Goal: Information Seeking & Learning: Check status

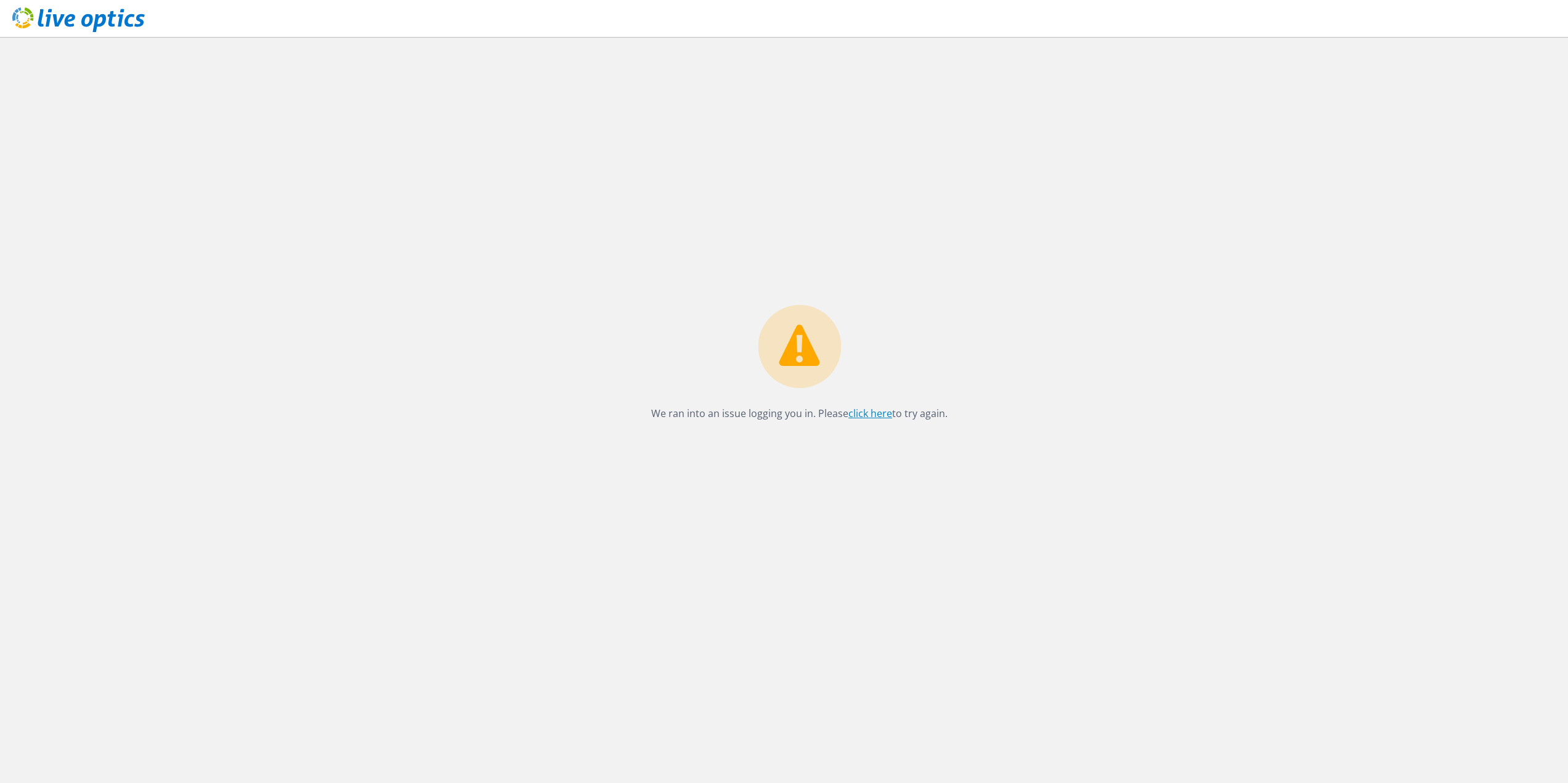
click at [872, 420] on link "click here" at bounding box center [870, 413] width 44 height 14
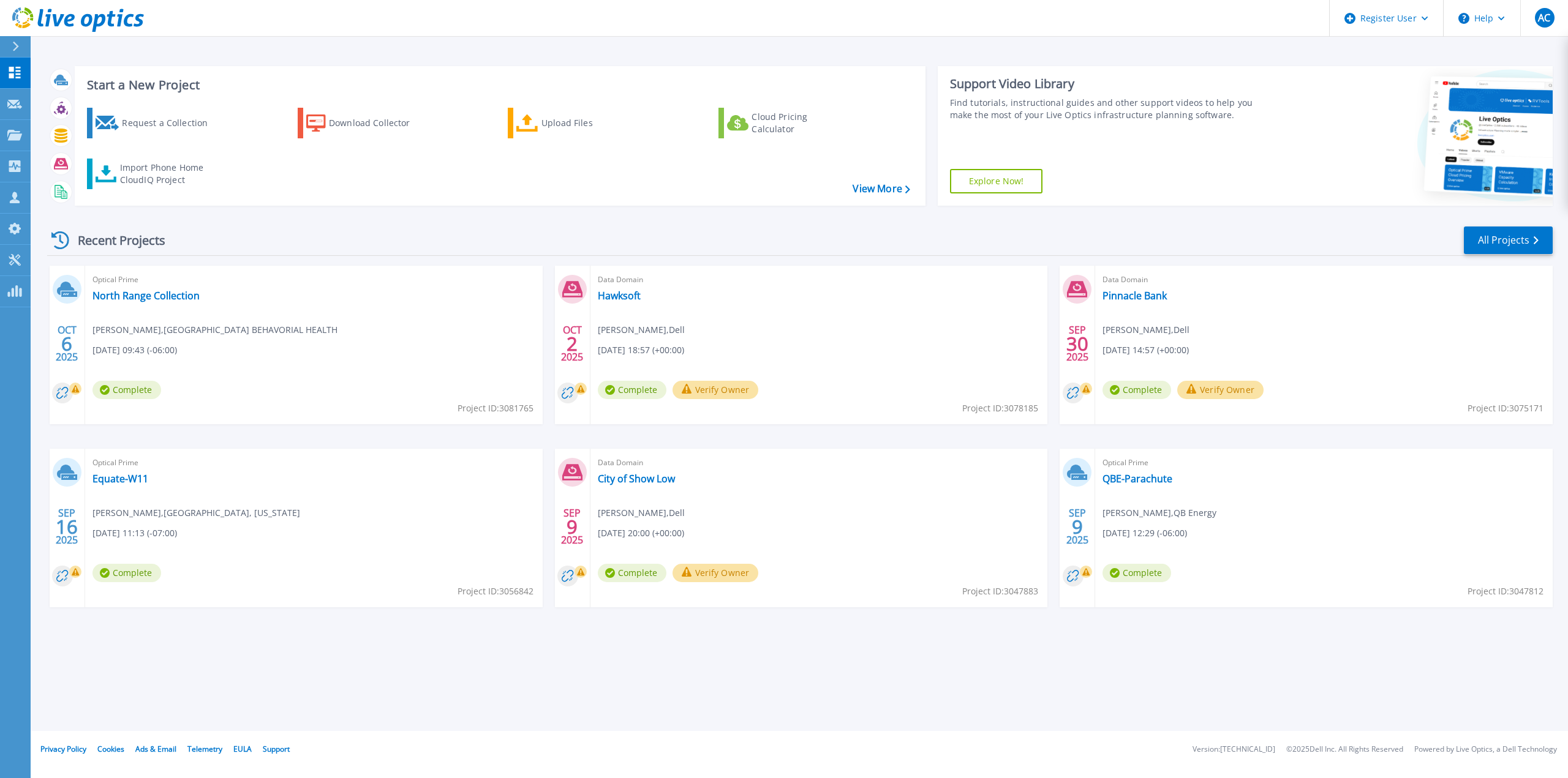
click at [509, 405] on span "Project ID: 3081765" at bounding box center [495, 408] width 76 height 14
click at [526, 406] on span "Project ID: 3081765" at bounding box center [495, 408] width 76 height 14
click at [532, 406] on span "Project ID: 3081765" at bounding box center [495, 408] width 76 height 14
drag, startPoint x: 535, startPoint y: 406, endPoint x: 469, endPoint y: 409, distance: 66.1
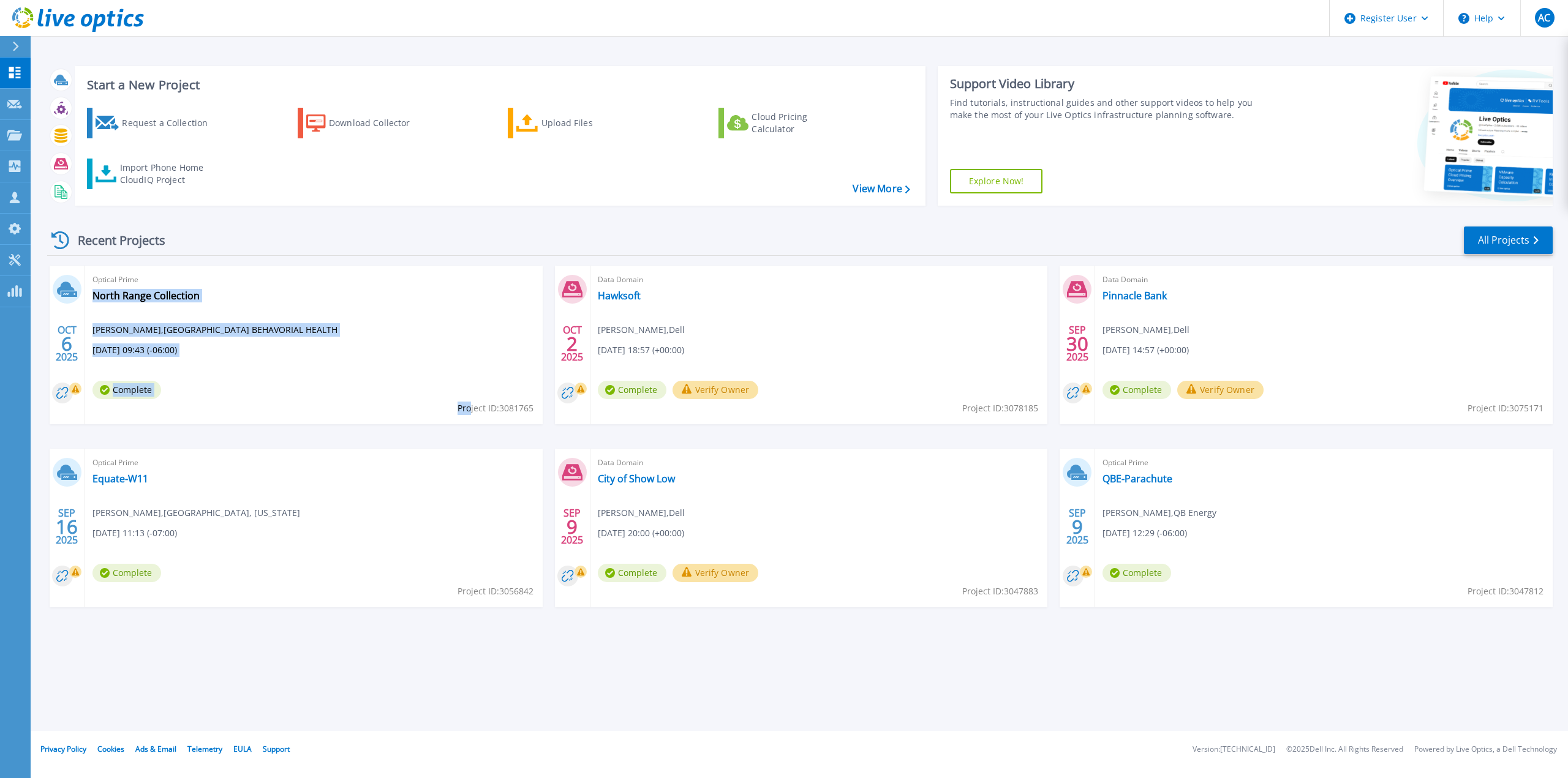
click at [469, 409] on div "Optical Prime North Range Collection Roy Truee , NORTH RANGE BEHAVORIAL HEALTH …" at bounding box center [314, 344] width 458 height 158
click at [470, 417] on div "Optical Prime North Range Collection Roy Truee , NORTH RANGE BEHAVORIAL HEALTH …" at bounding box center [314, 344] width 458 height 158
drag, startPoint x: 532, startPoint y: 410, endPoint x: 452, endPoint y: 410, distance: 80.0
click at [453, 409] on div "Optical Prime North Range Collection Roy Truee , NORTH RANGE BEHAVORIAL HEALTH …" at bounding box center [314, 344] width 458 height 158
copy div "North Range Collection Roy Truee , NORTH RANGE BEHAVORIAL HEALTH 10/06/2025, 09…"
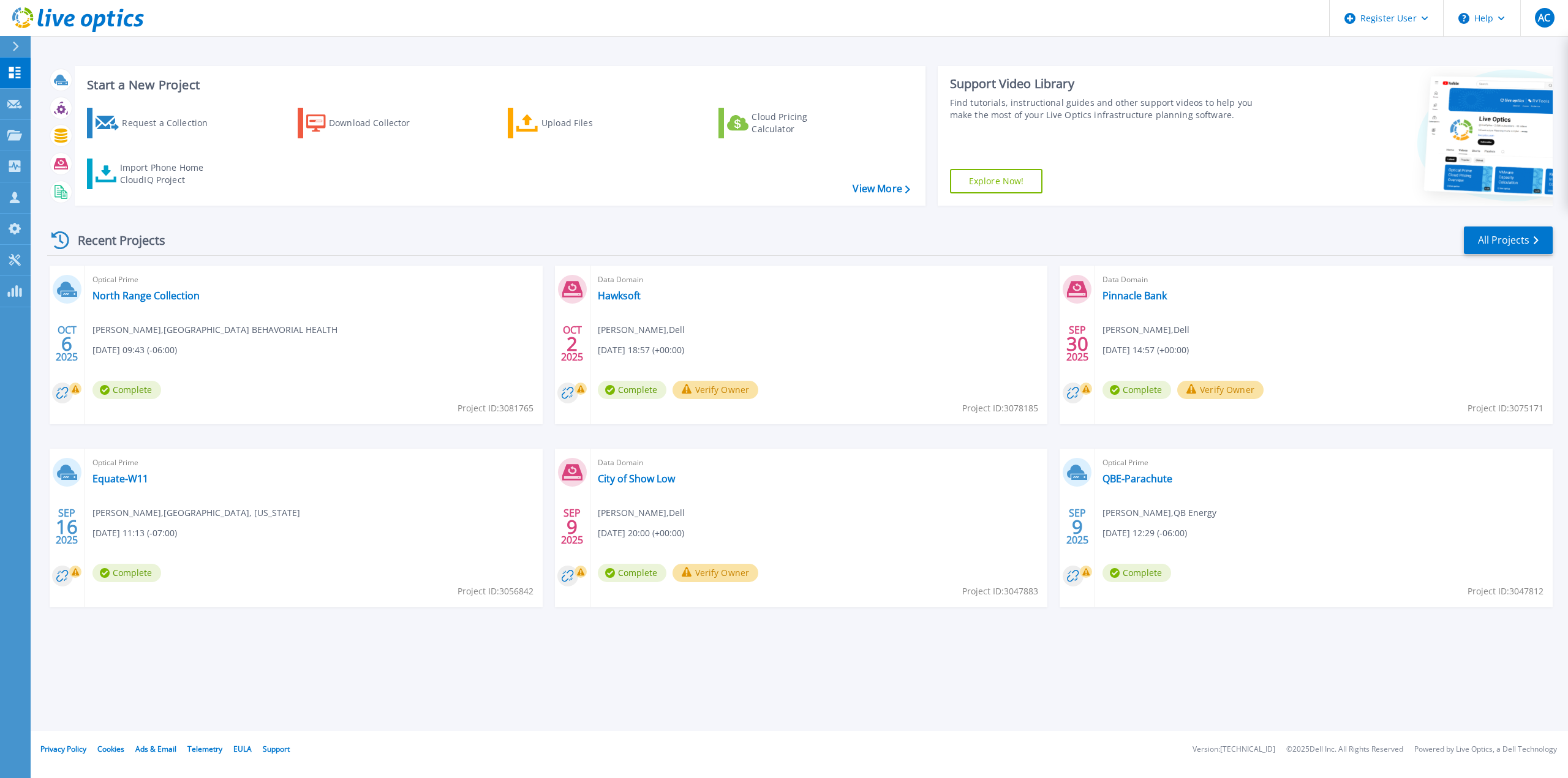
click at [522, 683] on div "Start a New Project Request a Collection Download Collector Upload Files Cloud …" at bounding box center [799, 365] width 1538 height 731
drag, startPoint x: 537, startPoint y: 410, endPoint x: 482, endPoint y: 413, distance: 55.1
click at [482, 413] on div "Optical Prime North Range Collection Roy Truee , NORTH RANGE BEHAVORIAL HEALTH …" at bounding box center [314, 344] width 458 height 158
click at [464, 413] on span "Project ID: 3081765" at bounding box center [495, 408] width 76 height 14
drag, startPoint x: 458, startPoint y: 411, endPoint x: 532, endPoint y: 409, distance: 74.0
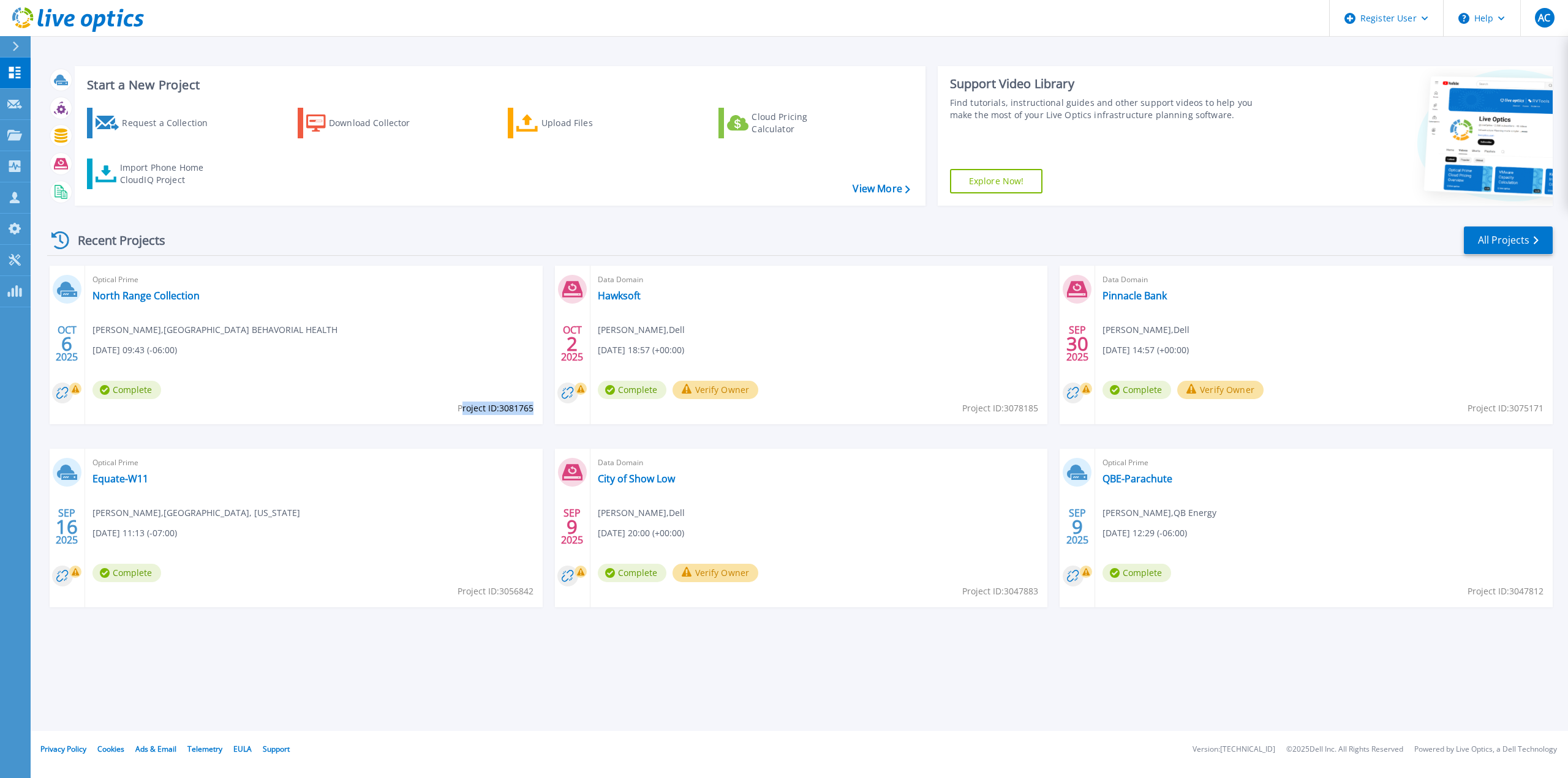
click at [532, 409] on span "Project ID: 3081765" at bounding box center [495, 408] width 76 height 14
copy span "roject ID: 3081765"
drag, startPoint x: 655, startPoint y: 679, endPoint x: 674, endPoint y: 662, distance: 25.5
click at [656, 678] on div "Start a New Project Request a Collection Download Collector Upload Files Cloud …" at bounding box center [799, 365] width 1538 height 731
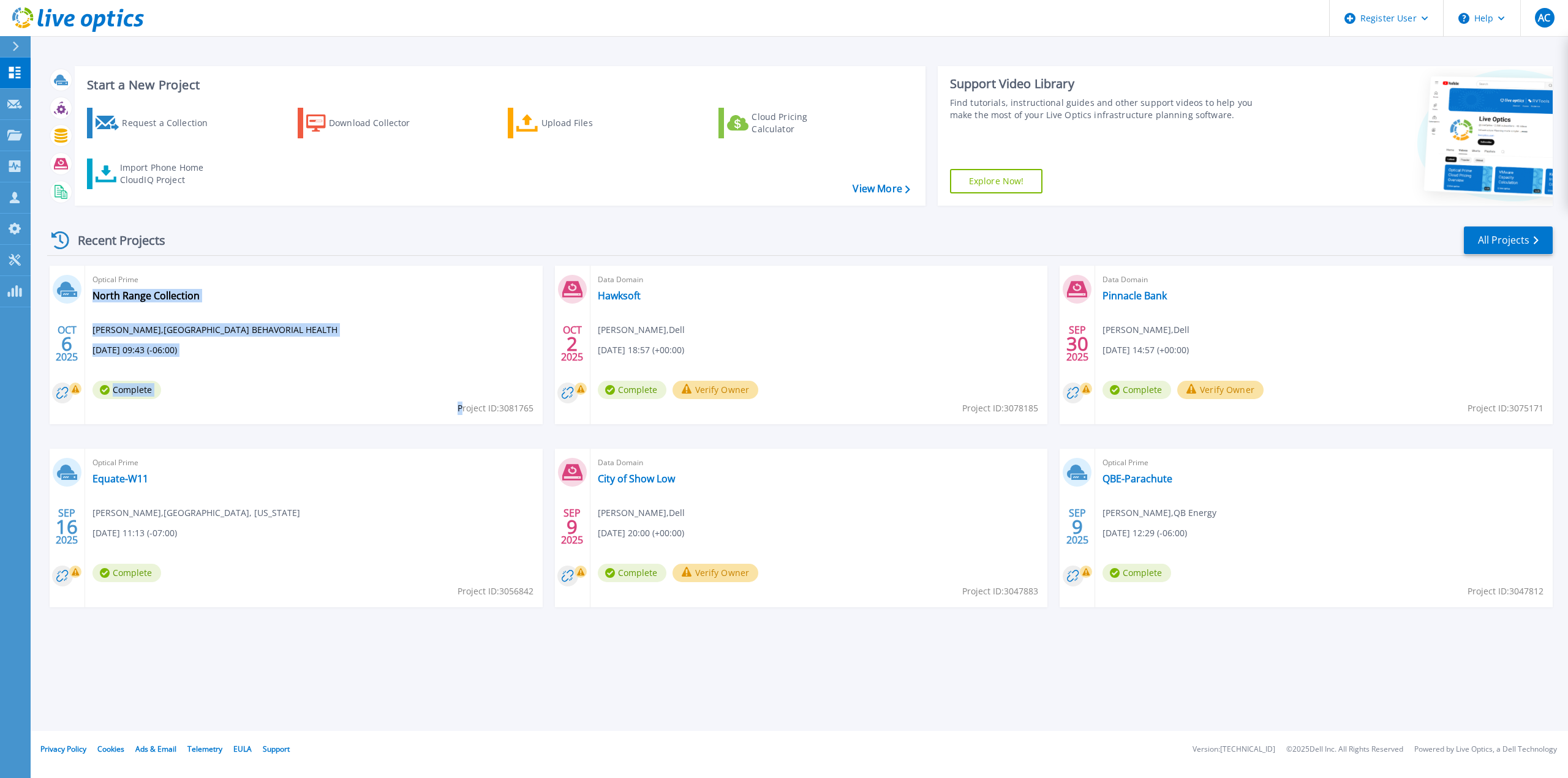
drag, startPoint x: 534, startPoint y: 410, endPoint x: 459, endPoint y: 410, distance: 75.0
click at [459, 410] on div "Optical Prime North Range Collection Roy Truee , NORTH RANGE BEHAVORIAL HEALTH …" at bounding box center [314, 344] width 458 height 158
click at [458, 443] on div "OCT 6 2025 Optical Prime North Range Collection Roy Truee , NORTH RANGE BEHAVOR…" at bounding box center [795, 449] width 1515 height 366
drag, startPoint x: 201, startPoint y: 351, endPoint x: 92, endPoint y: 352, distance: 109.0
click at [92, 352] on div "Optical Prime North Range Collection Roy Truee , NORTH RANGE BEHAVORIAL HEALTH …" at bounding box center [314, 344] width 458 height 158
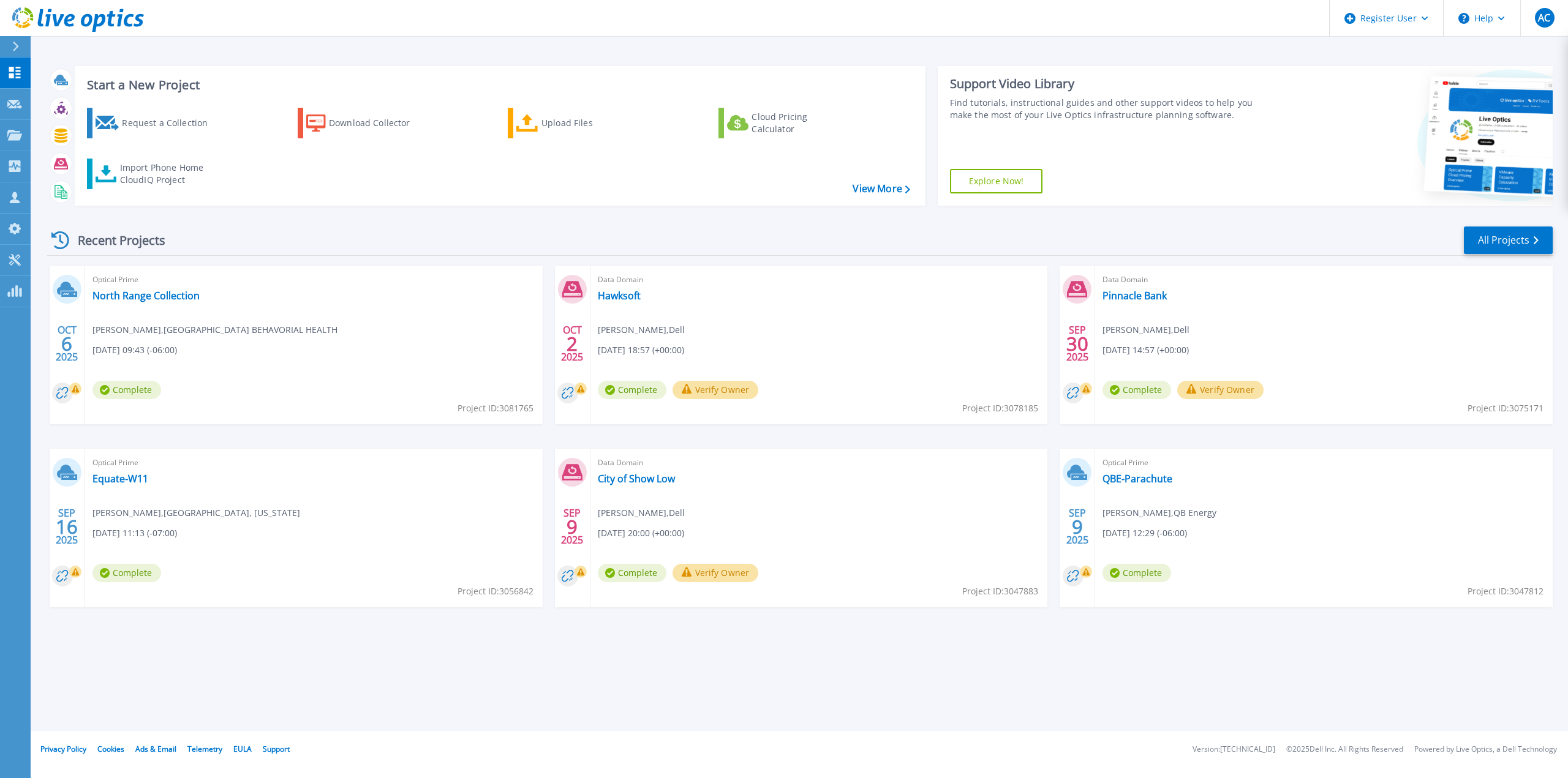
click at [155, 325] on span "Roy Truee , NORTH RANGE BEHAVORIAL HEALTH" at bounding box center [215, 329] width 245 height 14
click at [154, 299] on link "North Range Collection" at bounding box center [146, 295] width 107 height 12
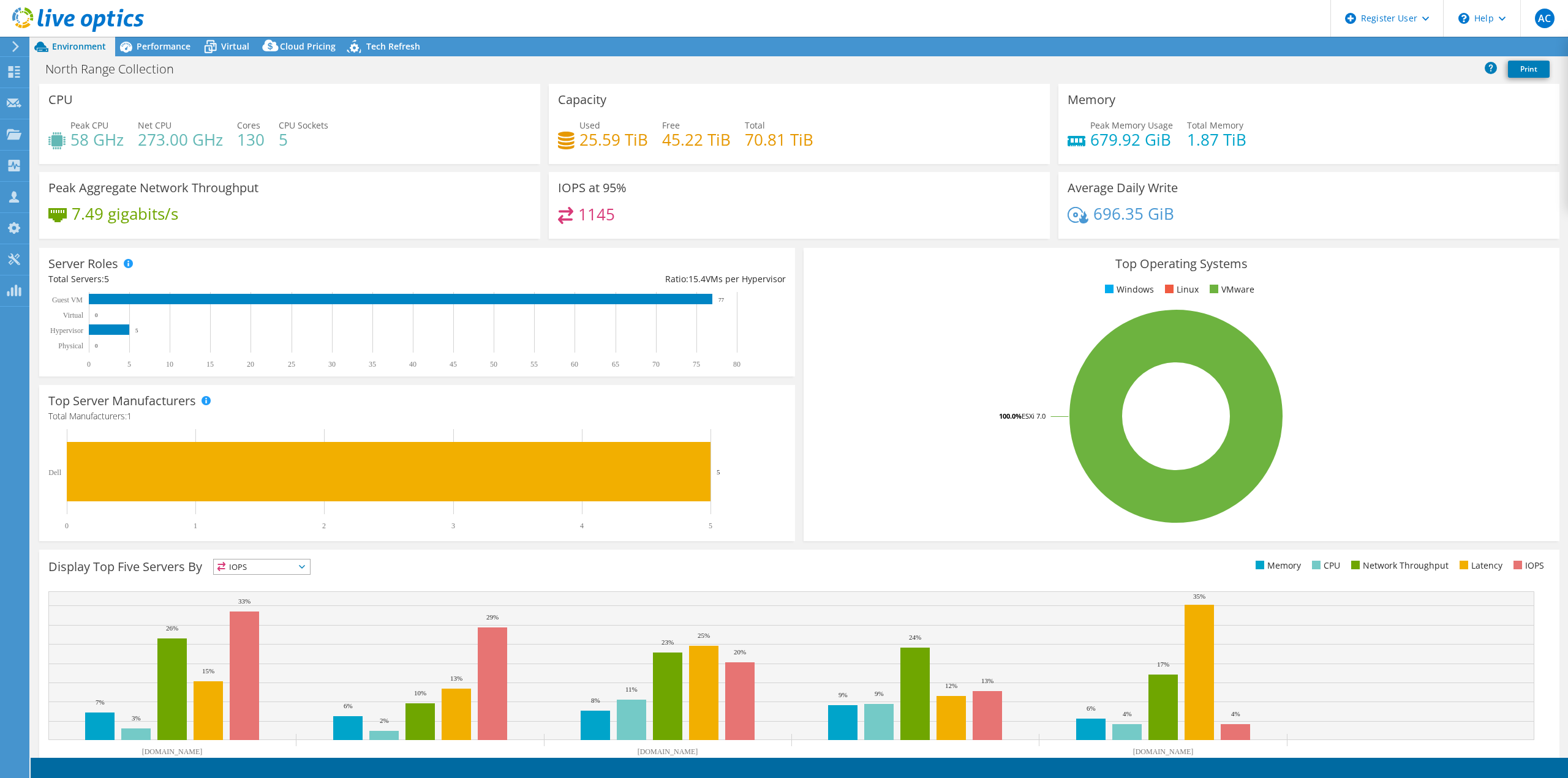
select select "USD"
radio input "true"
radio input "false"
click at [231, 52] on span "Virtual" at bounding box center [235, 46] width 28 height 12
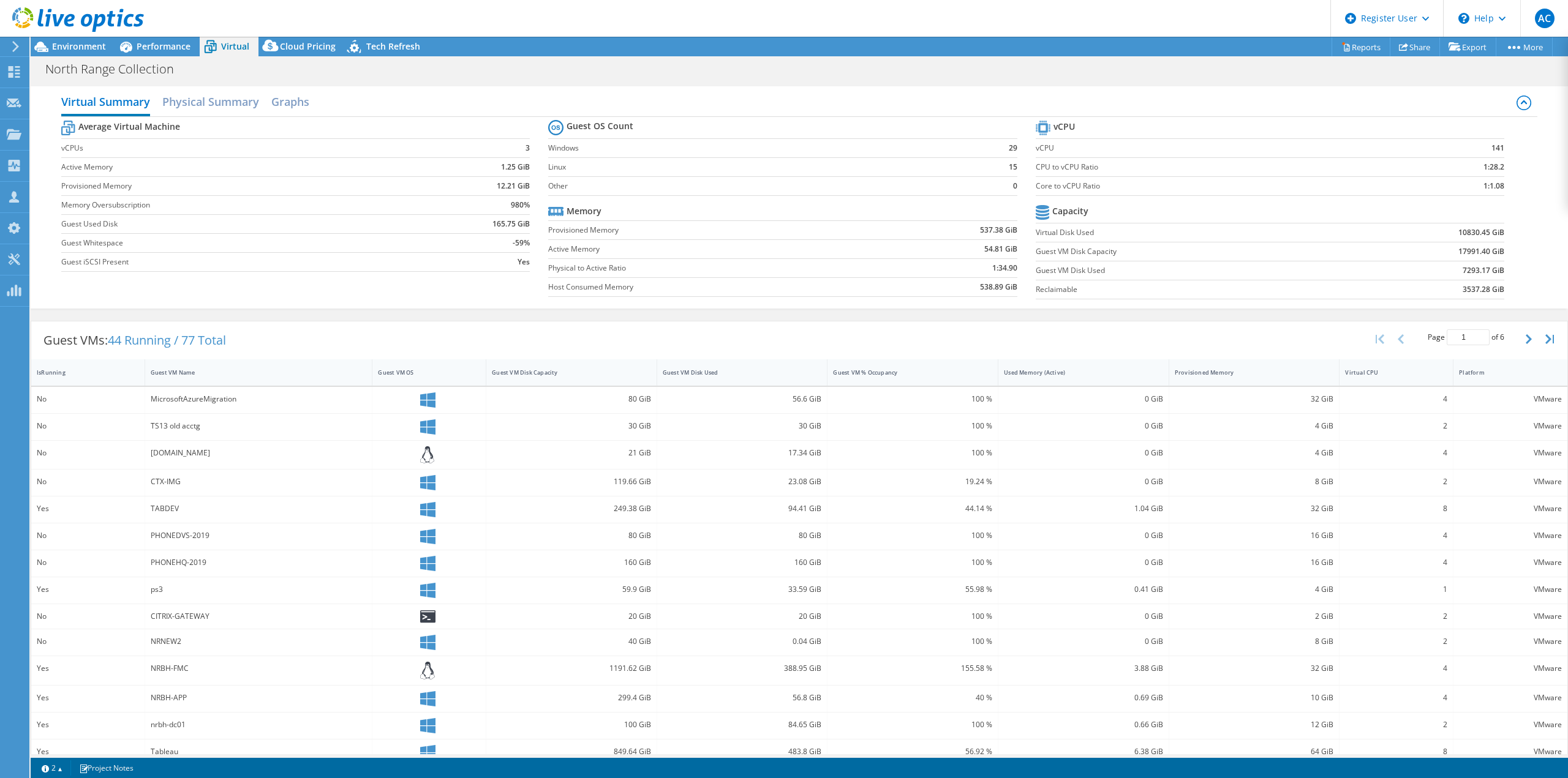
click at [1203, 266] on label "Guest VM Disk Used" at bounding box center [1189, 270] width 307 height 12
click at [1453, 275] on section "vCPU vCPU 141 CPU to vCPU Ratio 1:28.2 Core to vCPU Ratio 1:1.08 Capacity Virtu…" at bounding box center [1279, 212] width 487 height 188
click at [1463, 274] on b "7293.17 GiB" at bounding box center [1484, 270] width 41 height 12
click at [1445, 270] on section "vCPU vCPU 141 CPU to vCPU Ratio 1:28.2 Core to vCPU Ratio 1:1.08 Capacity Virtu…" at bounding box center [1279, 212] width 487 height 188
click at [1463, 267] on b "7293.17 GiB" at bounding box center [1484, 270] width 41 height 12
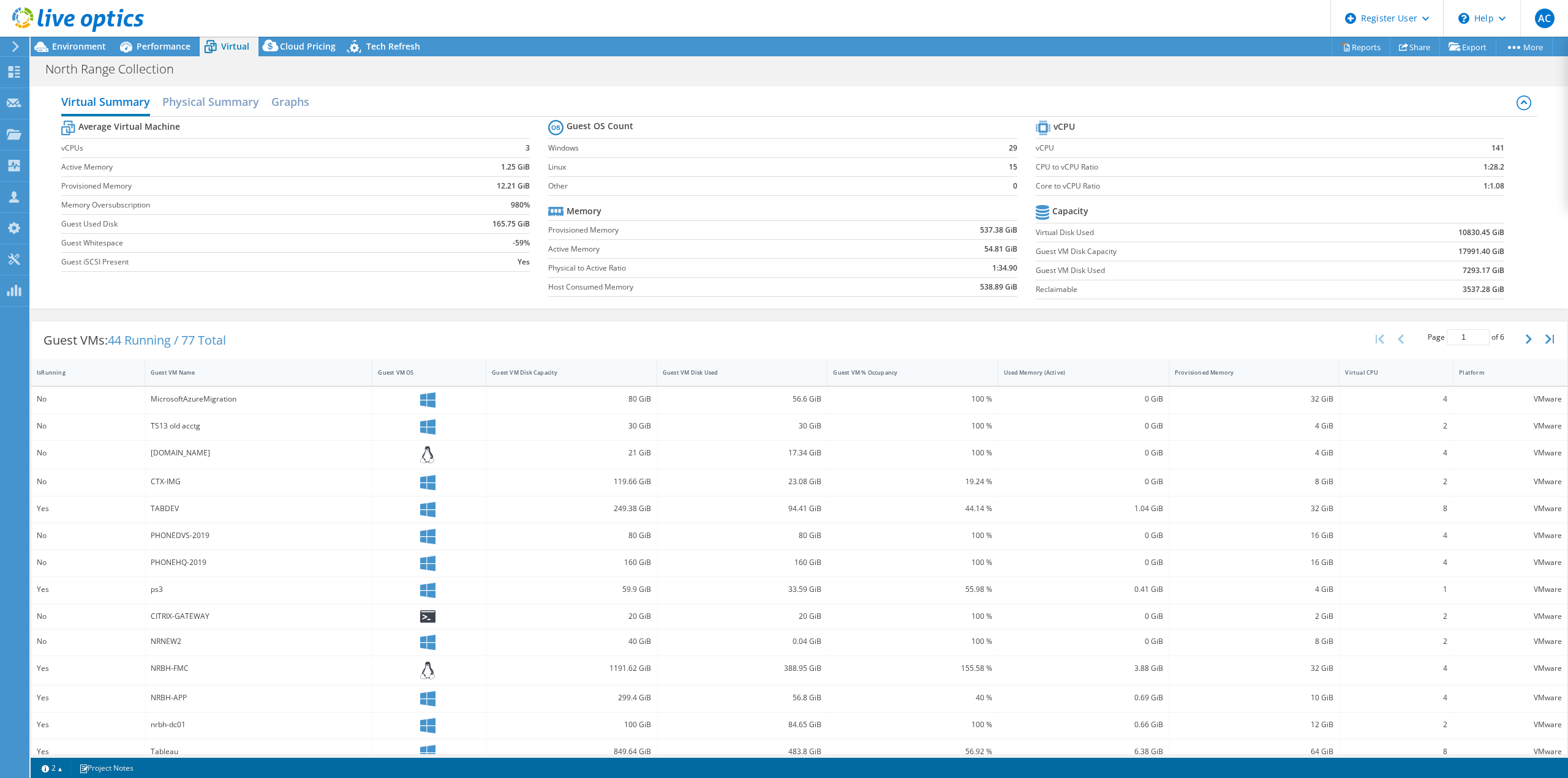
click at [1472, 267] on b "7293.17 GiB" at bounding box center [1484, 270] width 41 height 12
click at [1480, 272] on b "7293.17 GiB" at bounding box center [1484, 270] width 41 height 12
drag, startPoint x: 1493, startPoint y: 272, endPoint x: 1452, endPoint y: 272, distance: 41.0
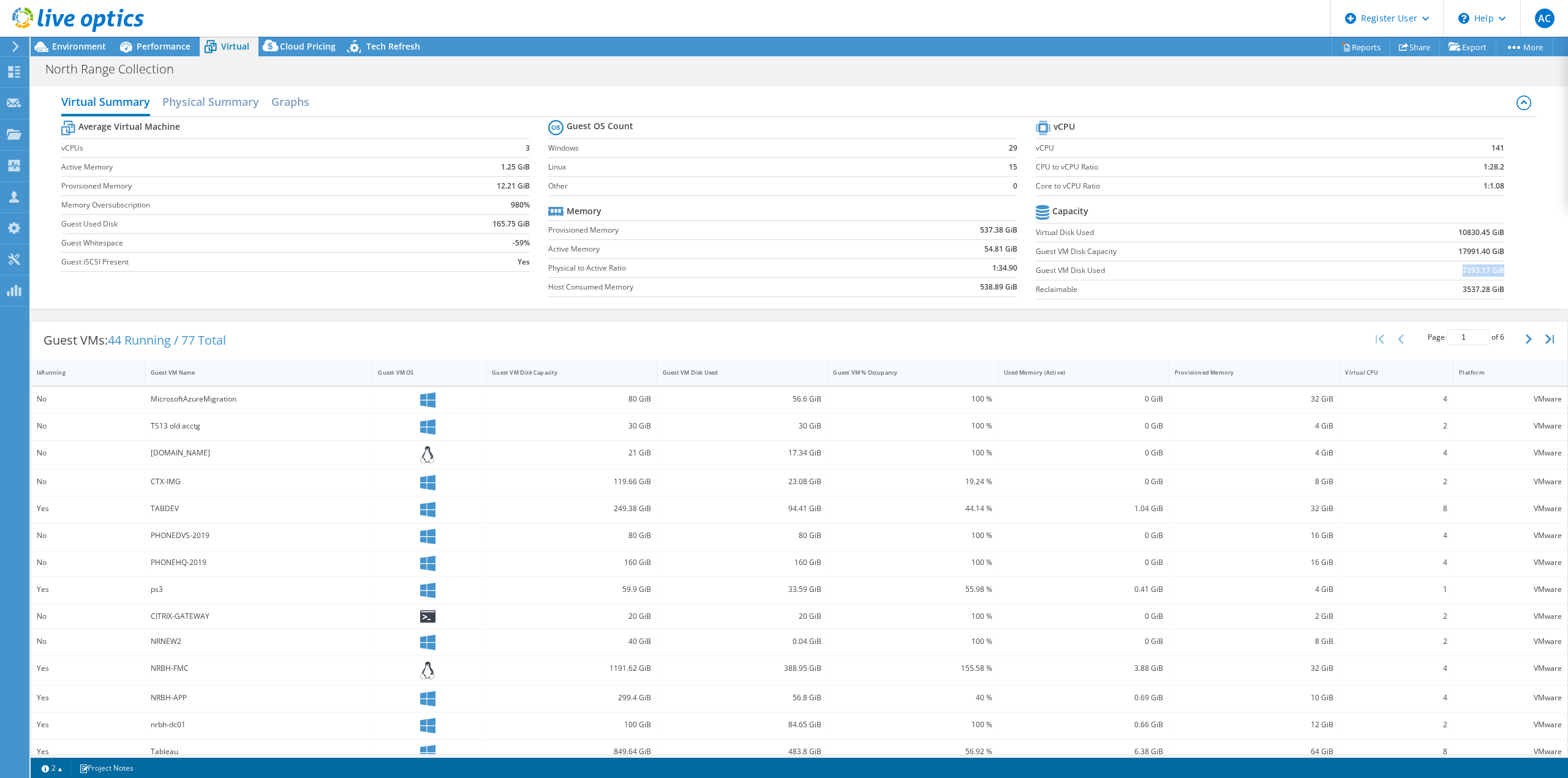
click at [1452, 272] on td "7293.17 GiB" at bounding box center [1422, 270] width 162 height 19
click at [1182, 305] on div "Virtual Summary Physical Summary Graphs Average Virtual Machine vCPUs 3 Active …" at bounding box center [799, 197] width 1538 height 222
click at [16, 76] on icon at bounding box center [14, 72] width 14 height 12
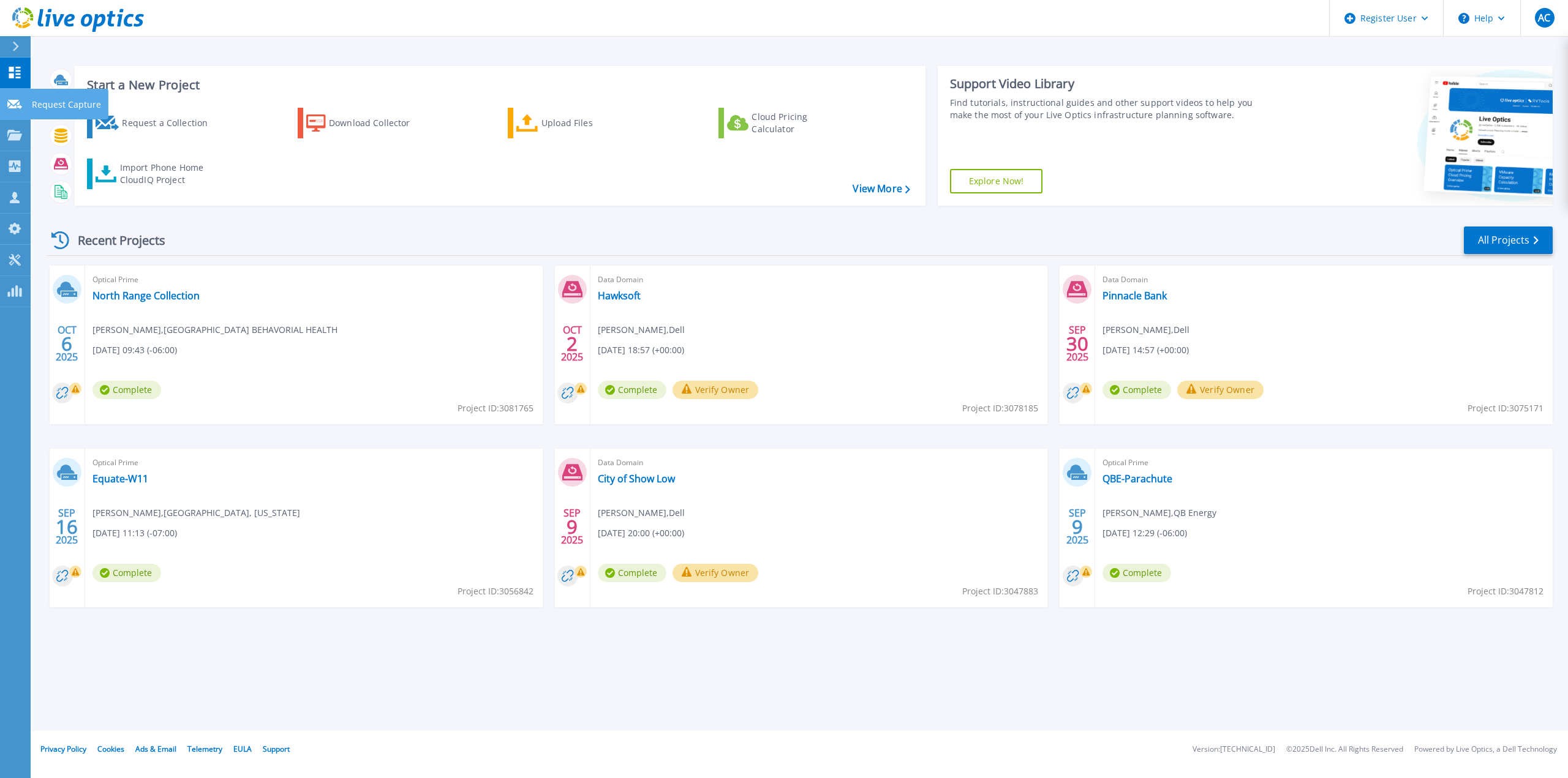
click at [17, 111] on link "Request Capture Request Capture" at bounding box center [15, 104] width 30 height 31
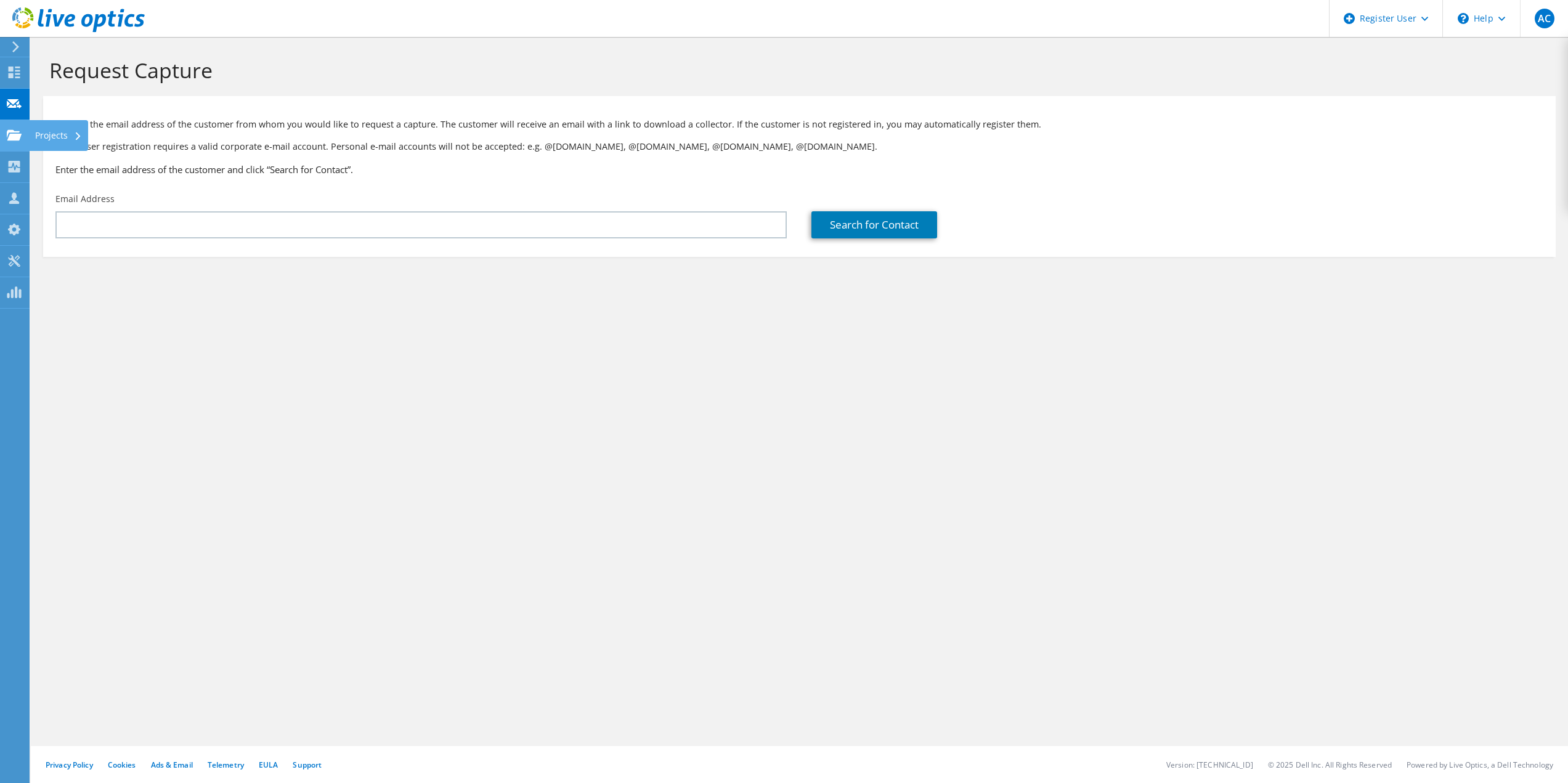
click at [15, 140] on icon at bounding box center [14, 135] width 14 height 12
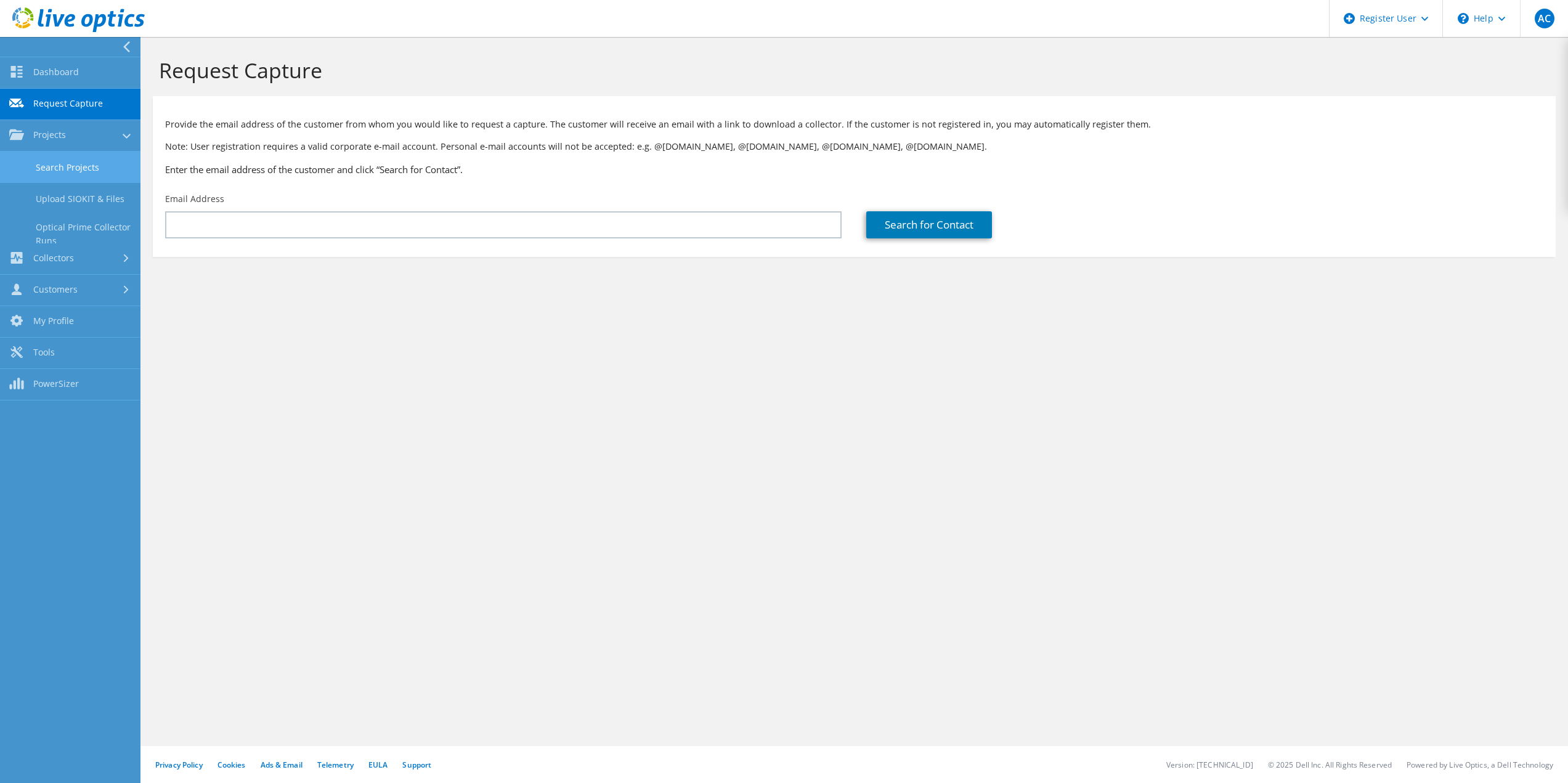
click at [47, 166] on link "Search Projects" at bounding box center [70, 167] width 140 height 31
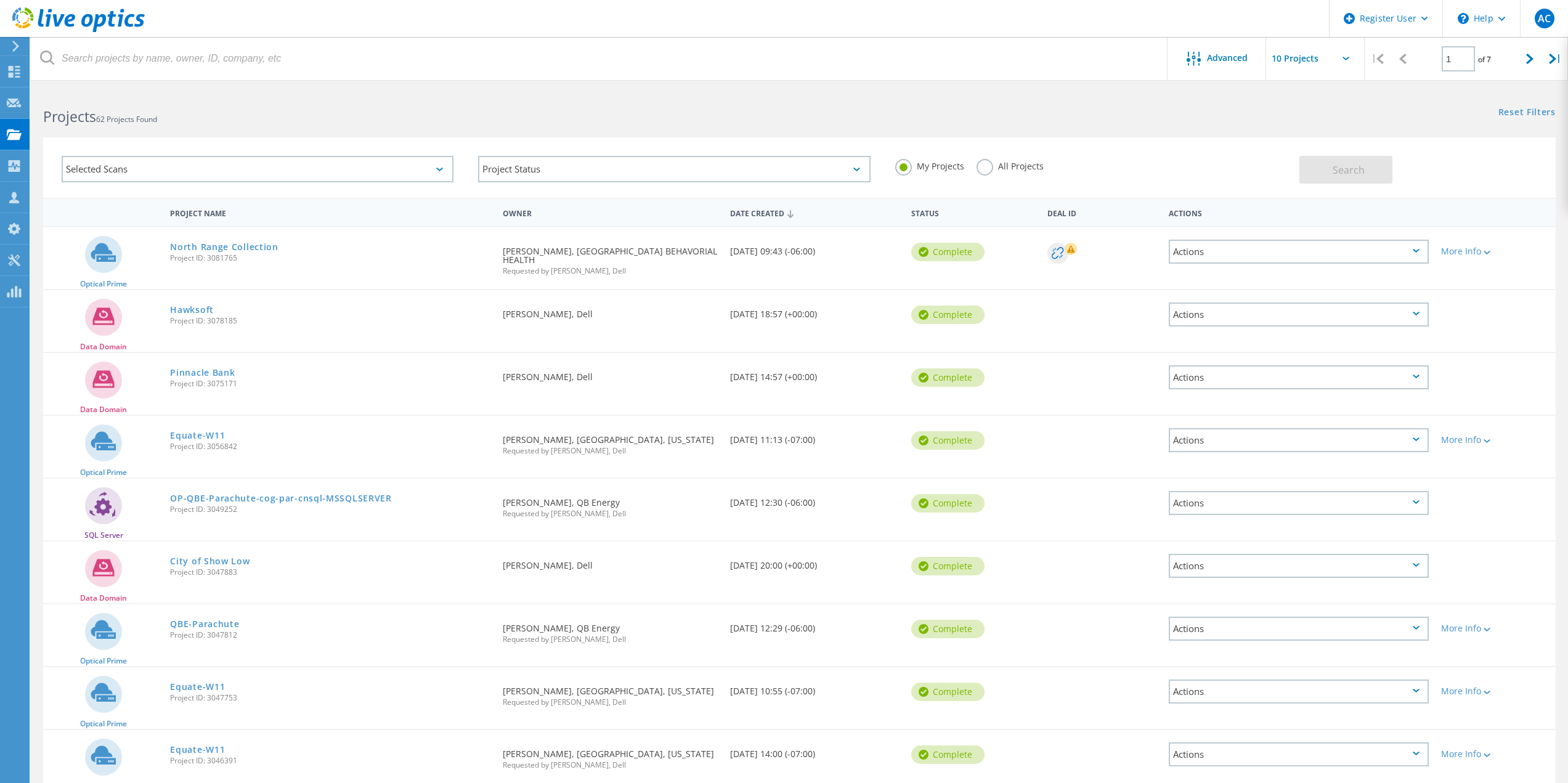
click at [210, 66] on input "text" at bounding box center [599, 58] width 1137 height 43
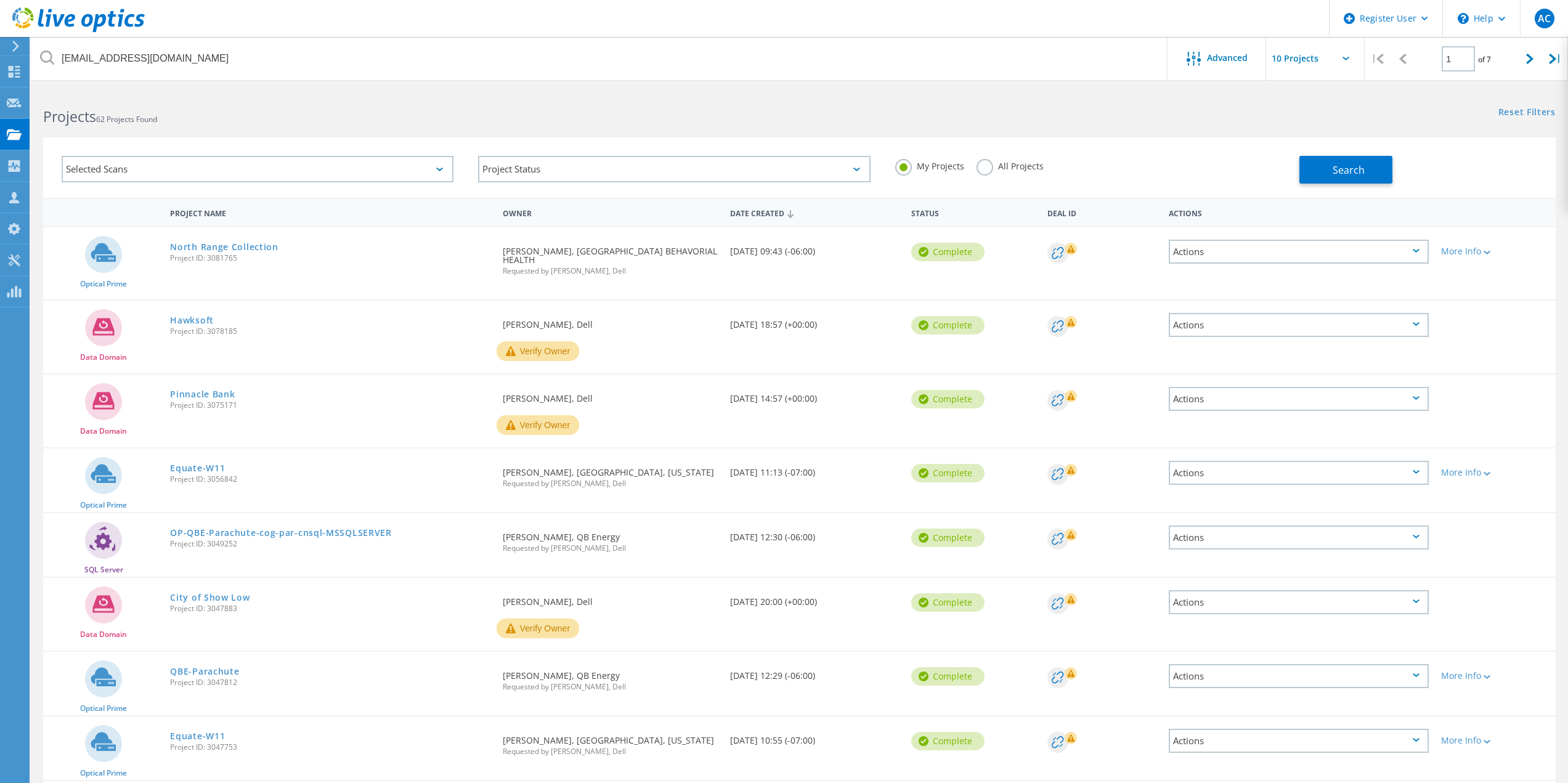
click at [1062, 169] on div "My Projects All Projects" at bounding box center [1091, 166] width 416 height 46
drag, startPoint x: 1015, startPoint y: 172, endPoint x: 1023, endPoint y: 171, distance: 8.1
click at [1016, 172] on div "All Projects" at bounding box center [1010, 168] width 67 height 18
click at [1012, 169] on label "All Projects" at bounding box center [1010, 165] width 67 height 12
click at [0, 0] on input "All Projects" at bounding box center [0, 0] width 0 height 0
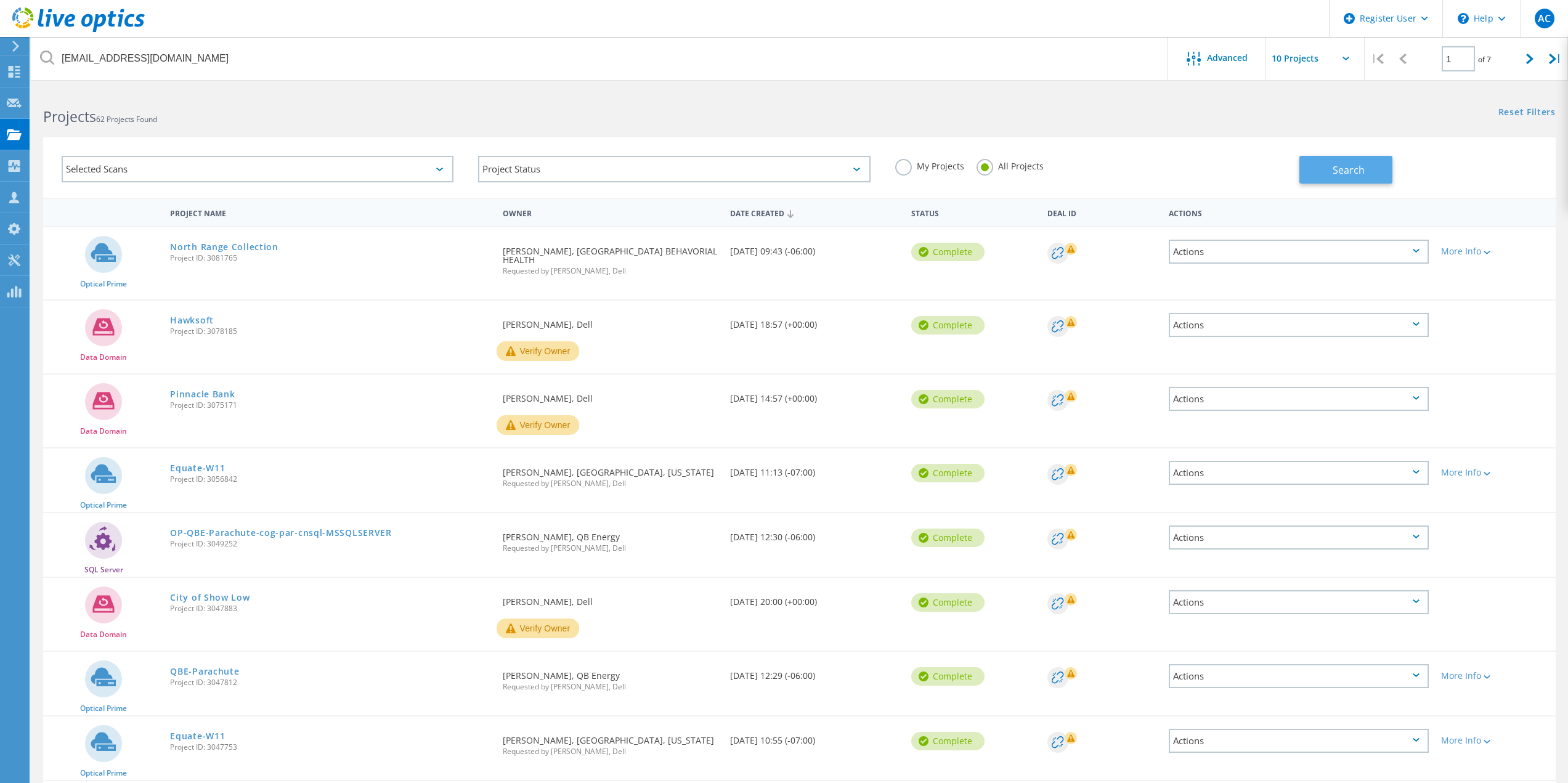
click at [1377, 158] on button "Search" at bounding box center [1345, 170] width 93 height 28
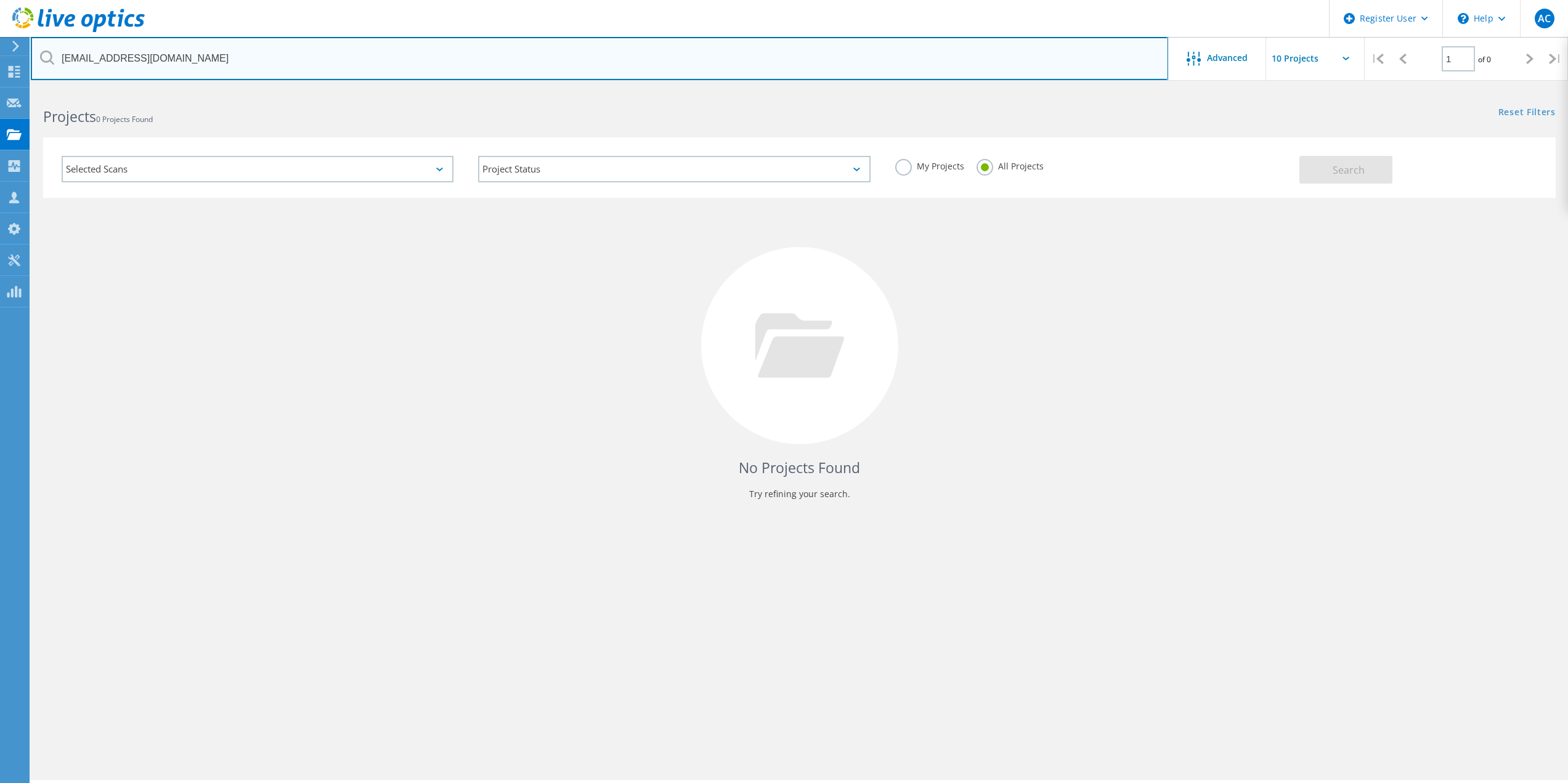
click at [350, 59] on input "jclevidence@belgrademt.gov" at bounding box center [599, 58] width 1137 height 43
click at [349, 59] on input "jclevidence@belgrademt.gov" at bounding box center [599, 58] width 1137 height 43
paste input "Thomas Hendrickson <THendrickson@cbridges.com>"
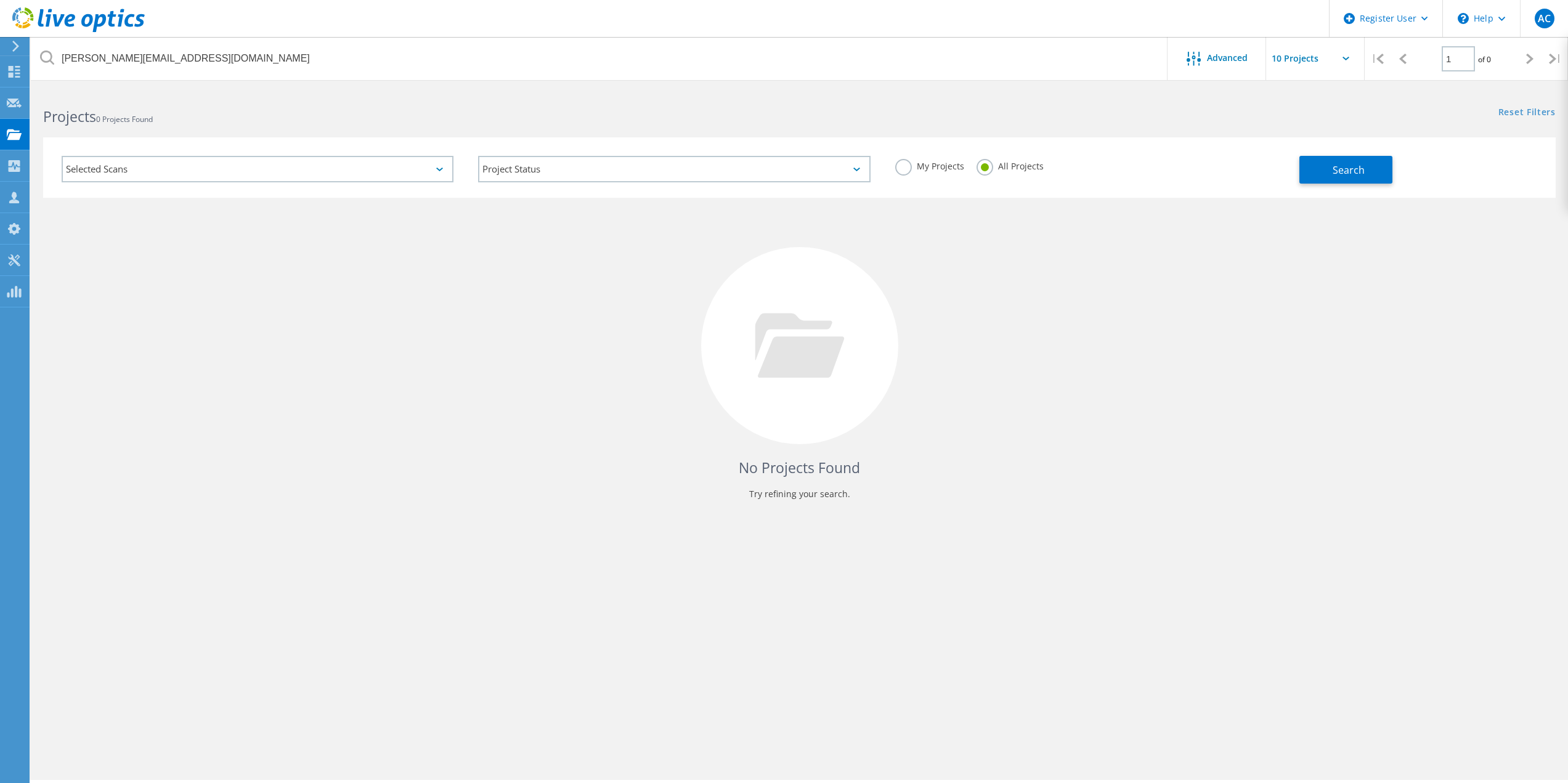
click at [1045, 221] on div "No Projects Found Try refining your search." at bounding box center [799, 357] width 1512 height 319
drag, startPoint x: 1322, startPoint y: 177, endPoint x: 1322, endPoint y: 191, distance: 14.0
click at [1322, 177] on button "Search" at bounding box center [1345, 170] width 93 height 28
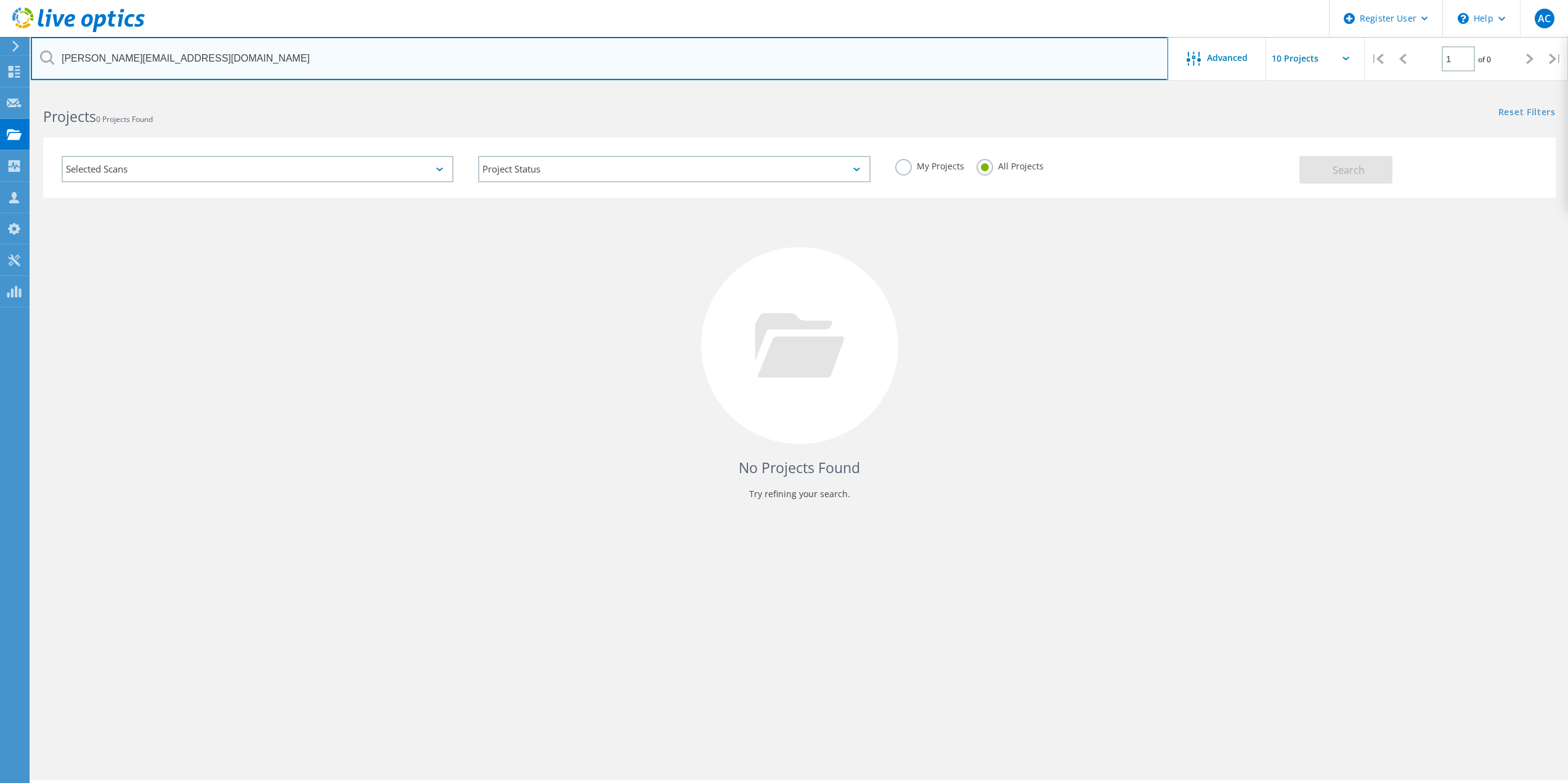
click at [360, 44] on input "THendrickson@cbridges.com" at bounding box center [599, 58] width 1137 height 43
paste input "gneves"
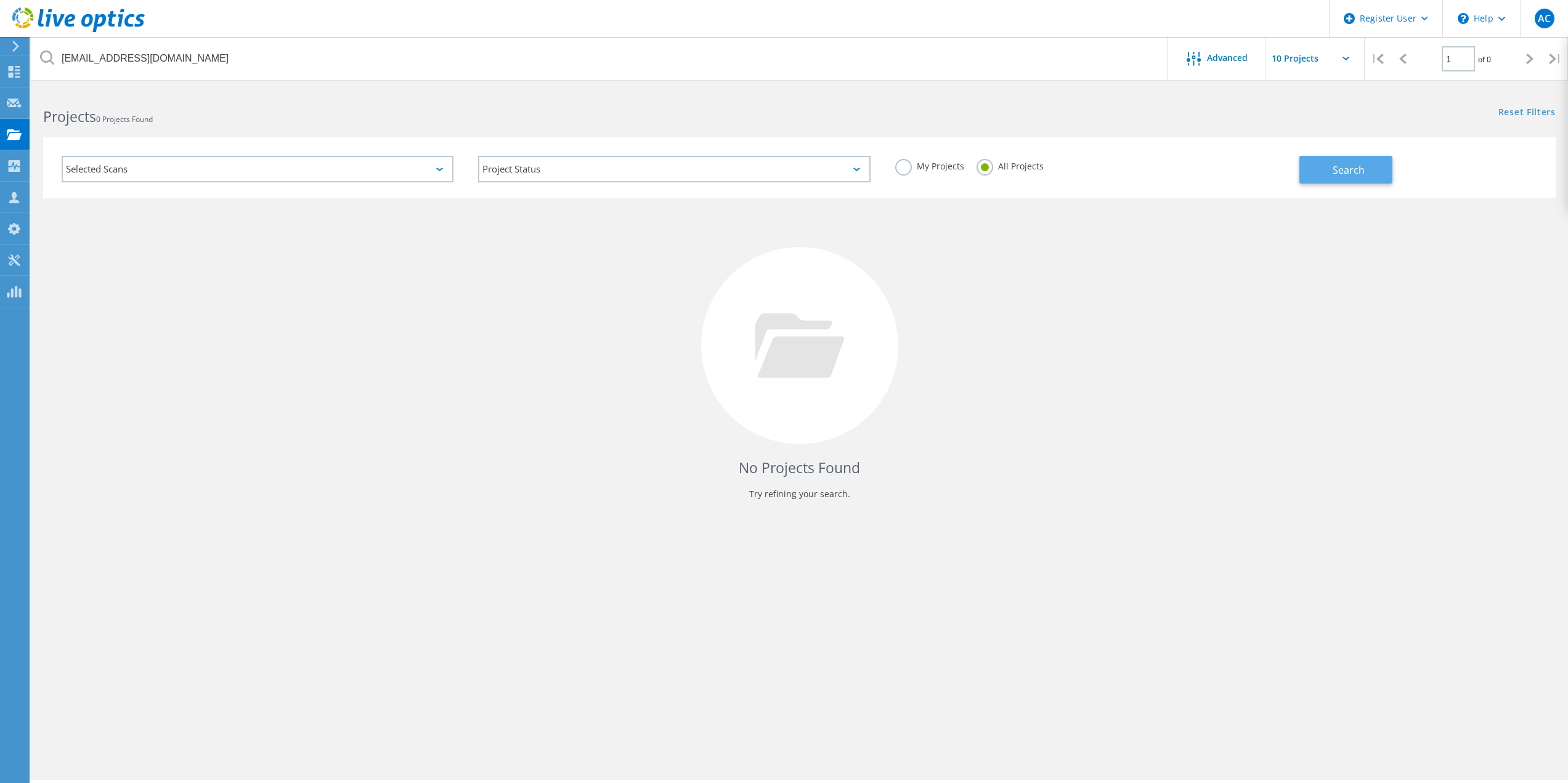
click at [1387, 181] on button "Search" at bounding box center [1345, 170] width 93 height 28
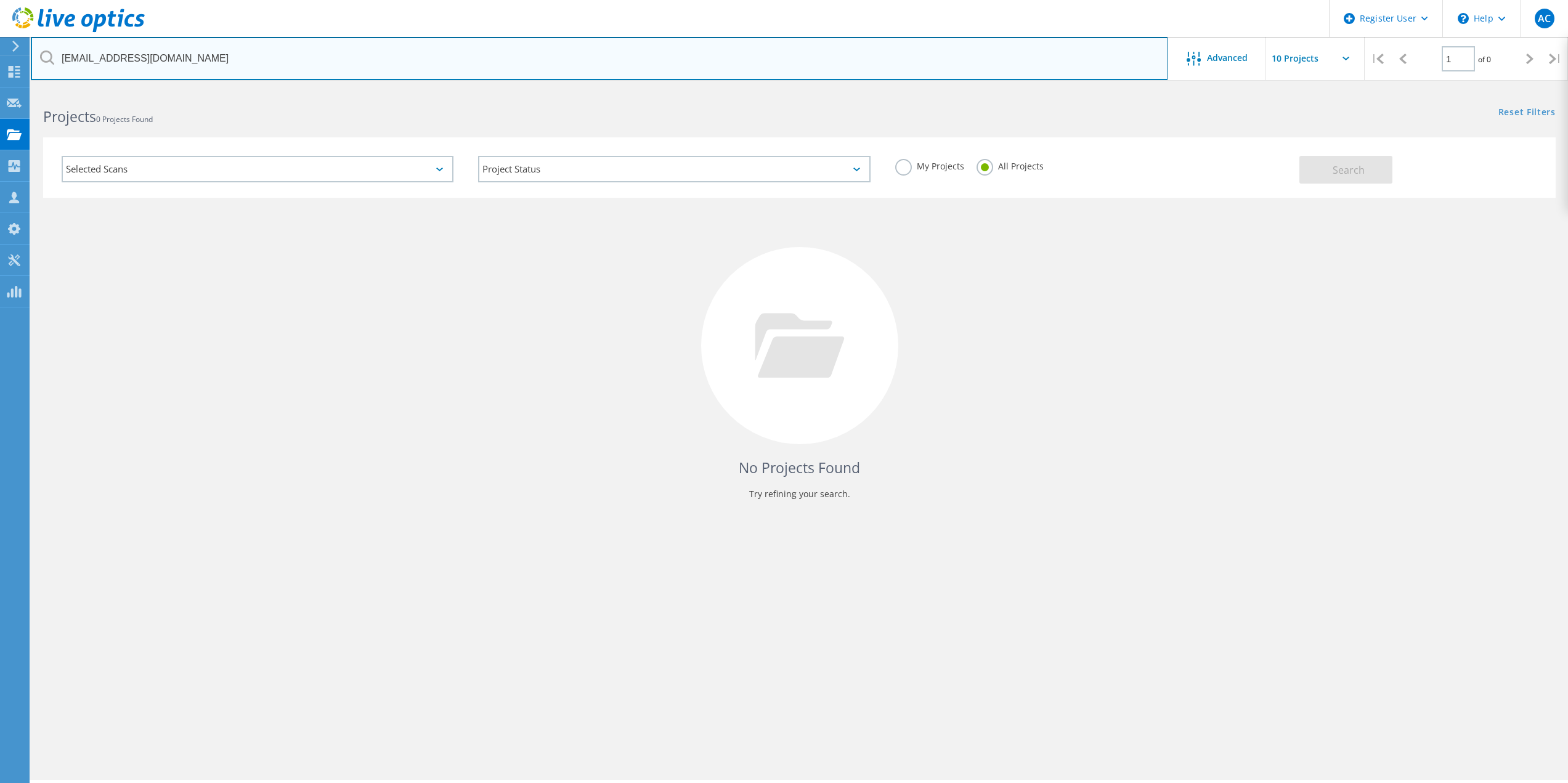
click at [605, 58] on input "gneves@cbridges.com" at bounding box center [599, 58] width 1137 height 43
click at [603, 58] on input "gneves@cbridges.com" at bounding box center [599, 58] width 1137 height 43
paste input "erica@sunlightfcu.org"
click at [603, 58] on input "gneves@cbridges.erica@sunlightfcu.org" at bounding box center [599, 58] width 1137 height 43
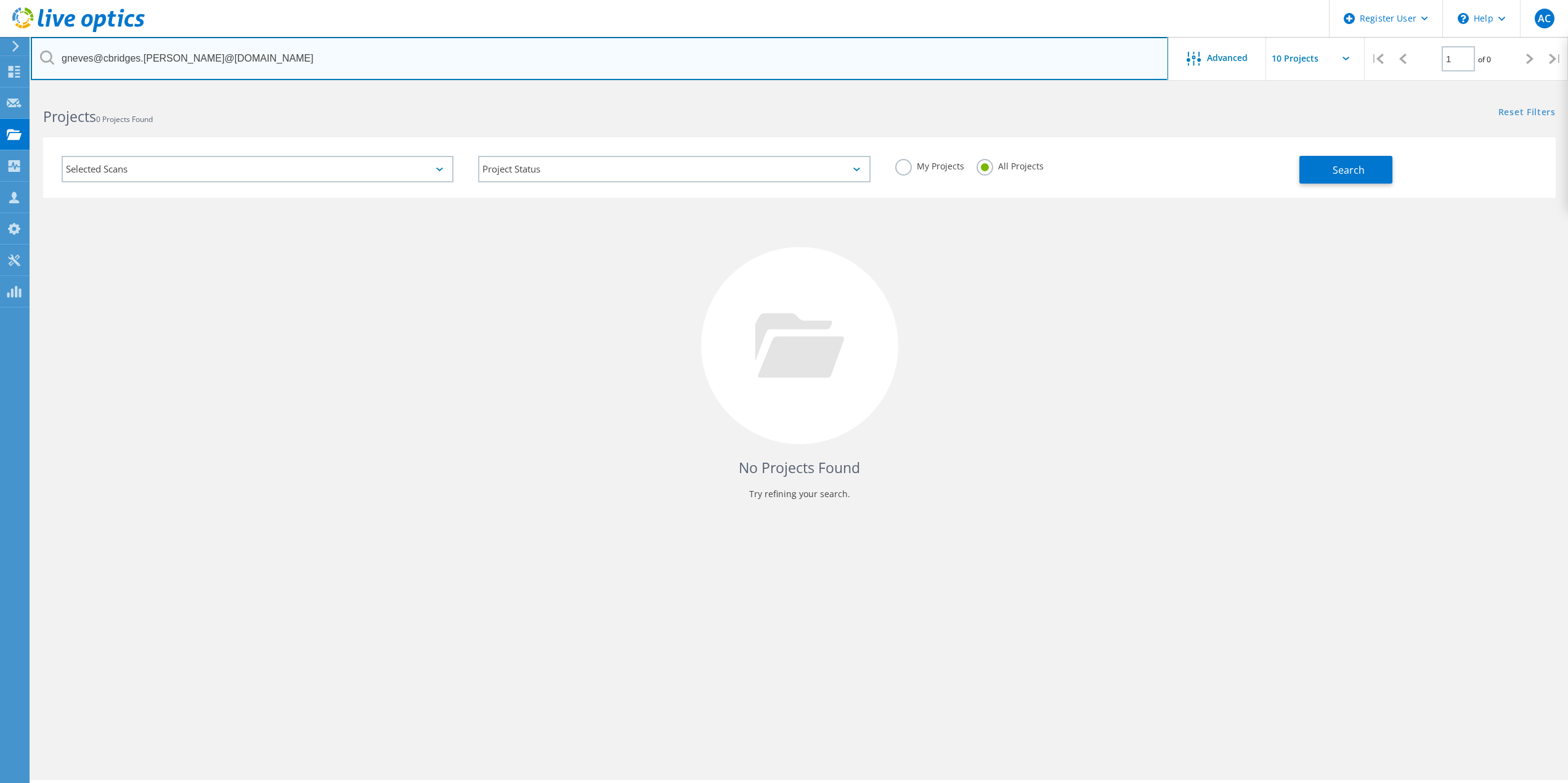
click at [603, 58] on input "gneves@cbridges.erica@sunlightfcu.org" at bounding box center [599, 58] width 1137 height 43
paste input "text"
type input "erica@sunlightfcu.org"
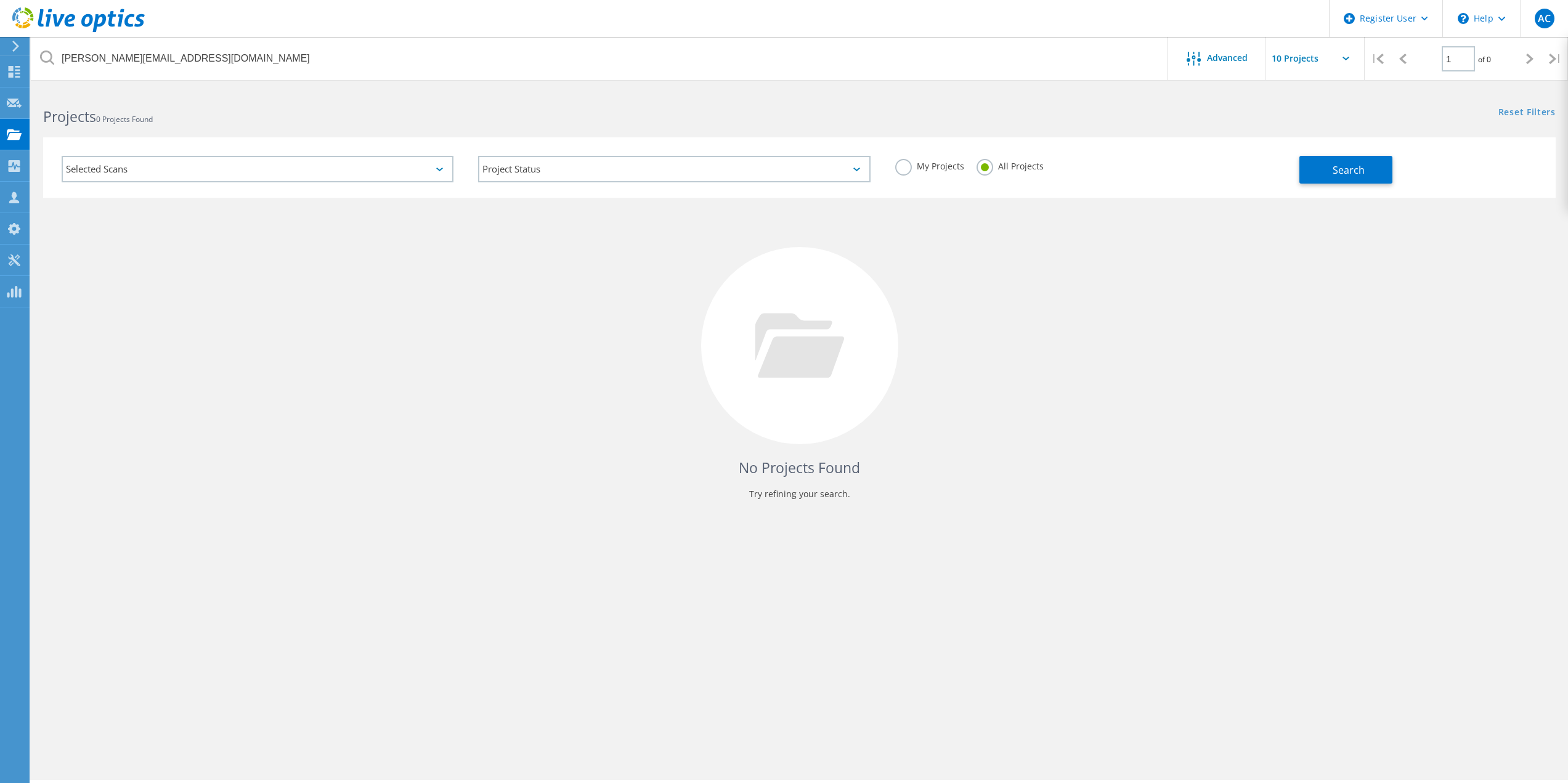
click at [985, 164] on label "All Projects" at bounding box center [1010, 165] width 67 height 12
click at [0, 0] on input "All Projects" at bounding box center [0, 0] width 0 height 0
click at [1369, 163] on button "Search" at bounding box center [1345, 170] width 93 height 28
